Goal: Task Accomplishment & Management: Manage account settings

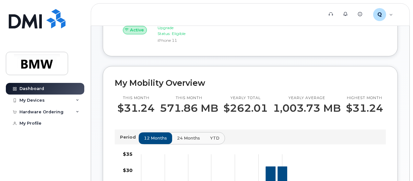
scroll to position [111, 0]
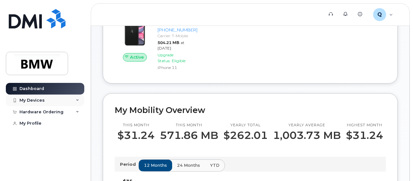
click at [65, 98] on div "My Devices" at bounding box center [45, 101] width 78 height 12
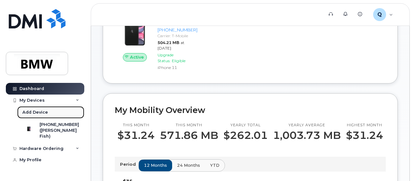
click at [44, 110] on div "Add Device" at bounding box center [35, 112] width 26 height 6
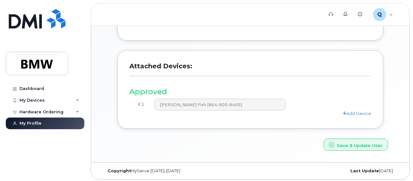
scroll to position [247, 0]
click at [359, 110] on link "Add Device" at bounding box center [356, 112] width 28 height 5
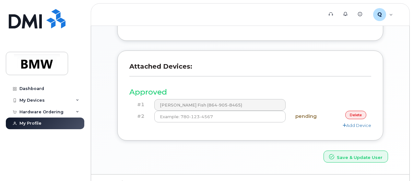
scroll to position [259, 0]
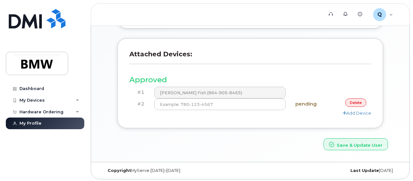
click at [361, 98] on link "delete" at bounding box center [355, 102] width 21 height 8
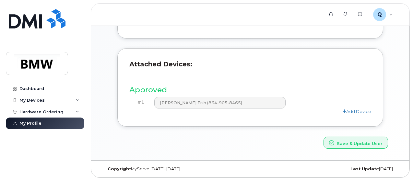
scroll to position [247, 0]
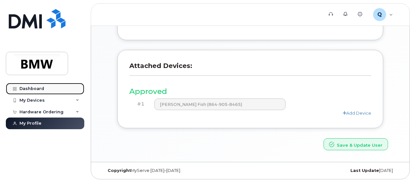
click at [29, 84] on link "Dashboard" at bounding box center [45, 89] width 78 height 12
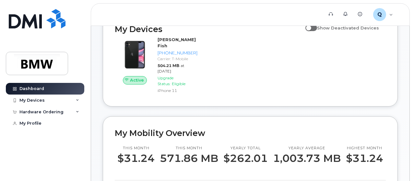
scroll to position [120, 0]
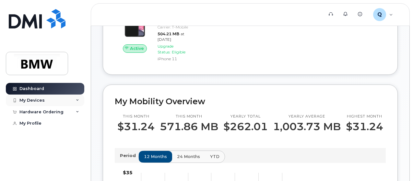
click at [62, 96] on div "My Devices" at bounding box center [45, 101] width 78 height 12
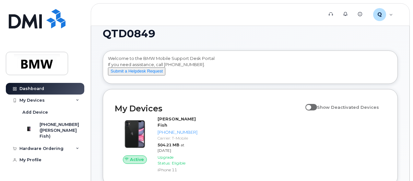
scroll to position [0, 0]
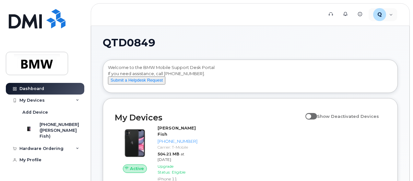
click at [380, 7] on div "Q QTD0849 Employee English Français Sign out" at bounding box center [383, 14] width 30 height 14
click at [388, 12] on div "Q QTD0849 Employee" at bounding box center [382, 14] width 29 height 13
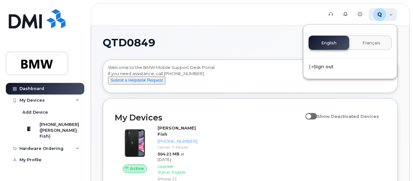
click at [388, 12] on div "Q QTD0849 Employee" at bounding box center [382, 14] width 29 height 13
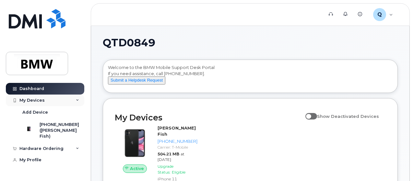
click at [30, 101] on div "My Devices" at bounding box center [31, 100] width 25 height 5
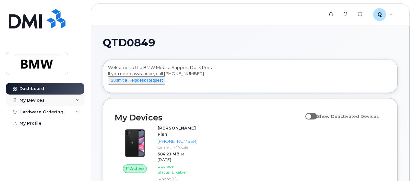
click at [30, 101] on div "My Devices" at bounding box center [31, 100] width 25 height 5
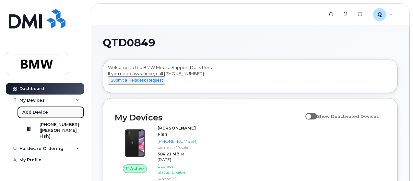
click at [33, 110] on div "Add Device" at bounding box center [35, 112] width 26 height 6
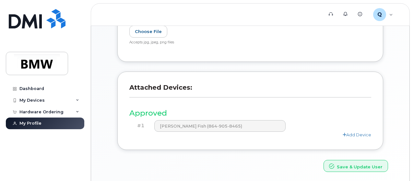
scroll to position [247, 0]
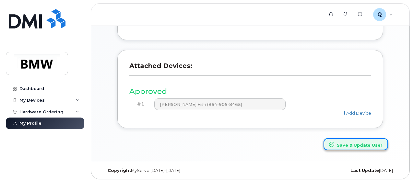
click at [361, 138] on button "Save & Update User" at bounding box center [355, 144] width 64 height 12
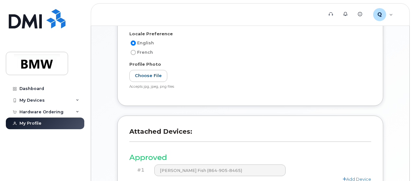
scroll to position [275, 0]
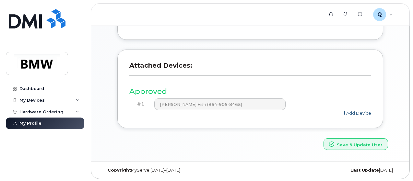
click at [355, 110] on link "Add Device" at bounding box center [356, 112] width 28 height 5
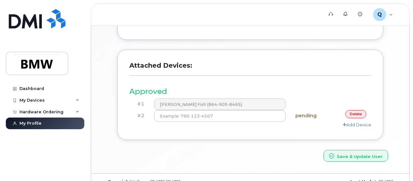
click at [304, 116] on h4 "pending" at bounding box center [310, 116] width 30 height 6
click at [364, 110] on div "delete" at bounding box center [351, 114] width 40 height 8
click at [356, 114] on link "delete" at bounding box center [355, 114] width 21 height 8
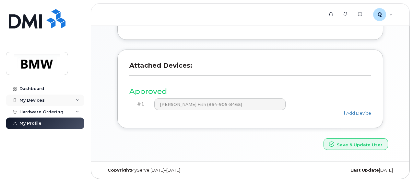
click at [51, 100] on div "My Devices" at bounding box center [45, 101] width 78 height 12
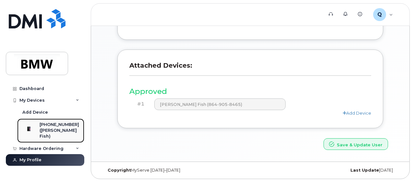
click at [47, 131] on div "([PERSON_NAME] Fish)" at bounding box center [60, 134] width 40 height 12
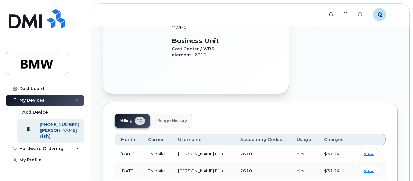
scroll to position [349, 0]
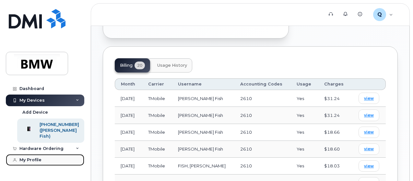
click at [25, 166] on link "My Profile" at bounding box center [45, 160] width 78 height 12
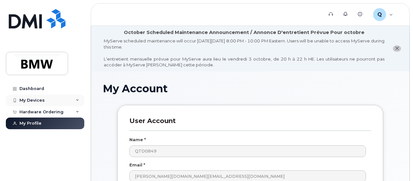
click at [47, 99] on div "My Devices" at bounding box center [45, 101] width 78 height 12
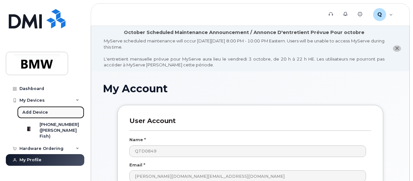
click at [33, 110] on div "Add Device" at bounding box center [35, 112] width 26 height 6
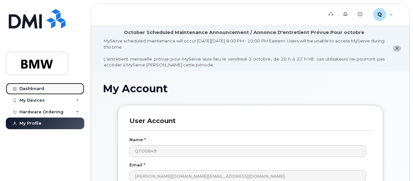
click at [37, 87] on div "Dashboard" at bounding box center [31, 88] width 25 height 5
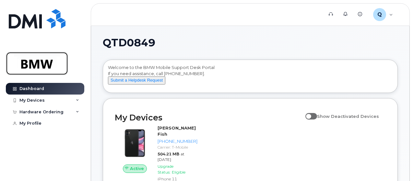
click at [42, 62] on img at bounding box center [37, 63] width 50 height 19
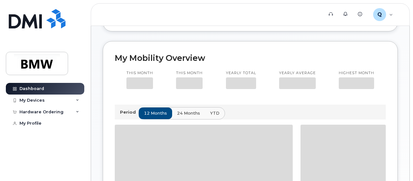
scroll to position [165, 0]
